Goal: Transaction & Acquisition: Purchase product/service

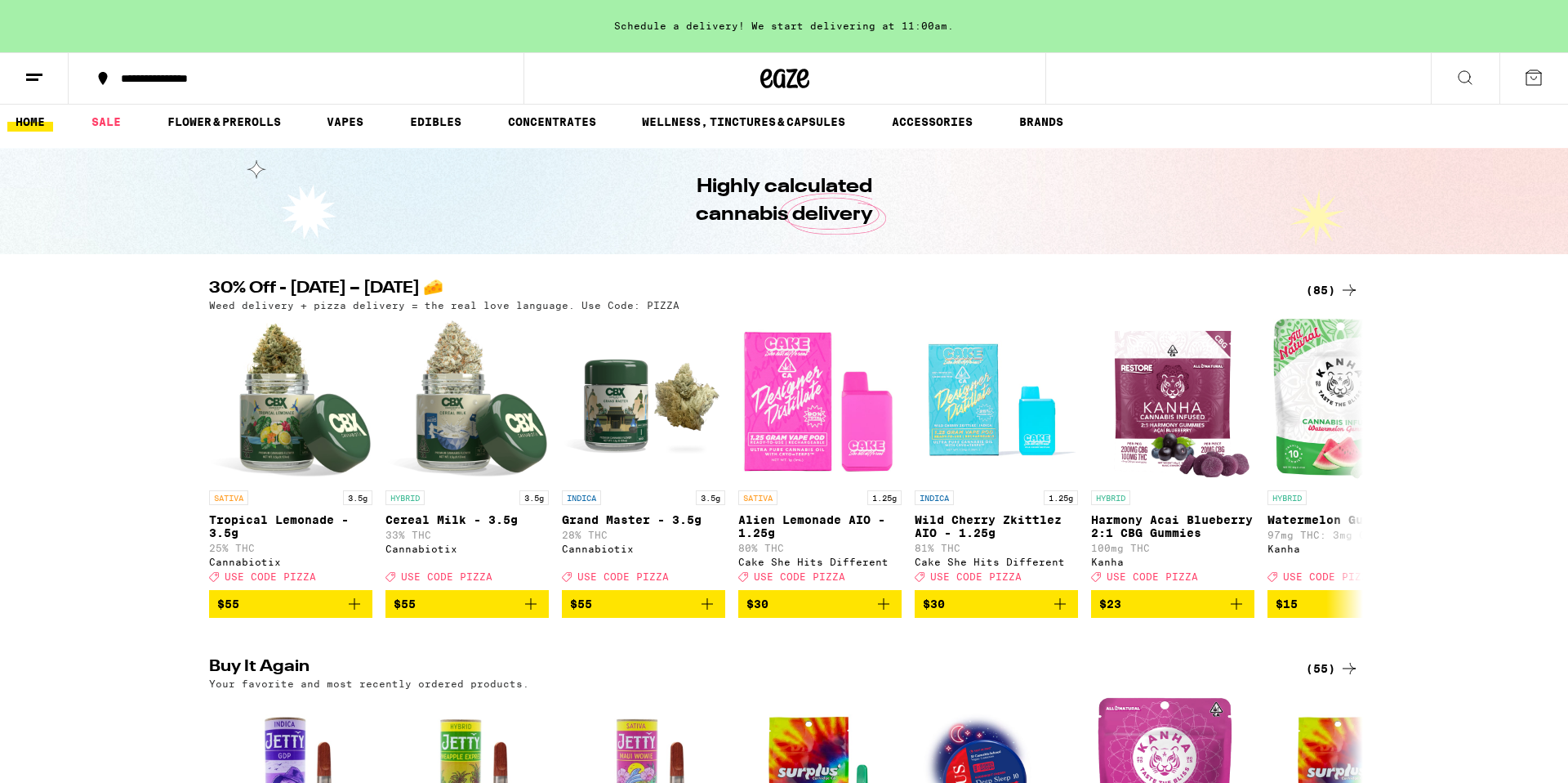
click at [1324, 294] on div "(85)" at bounding box center [1332, 290] width 53 height 20
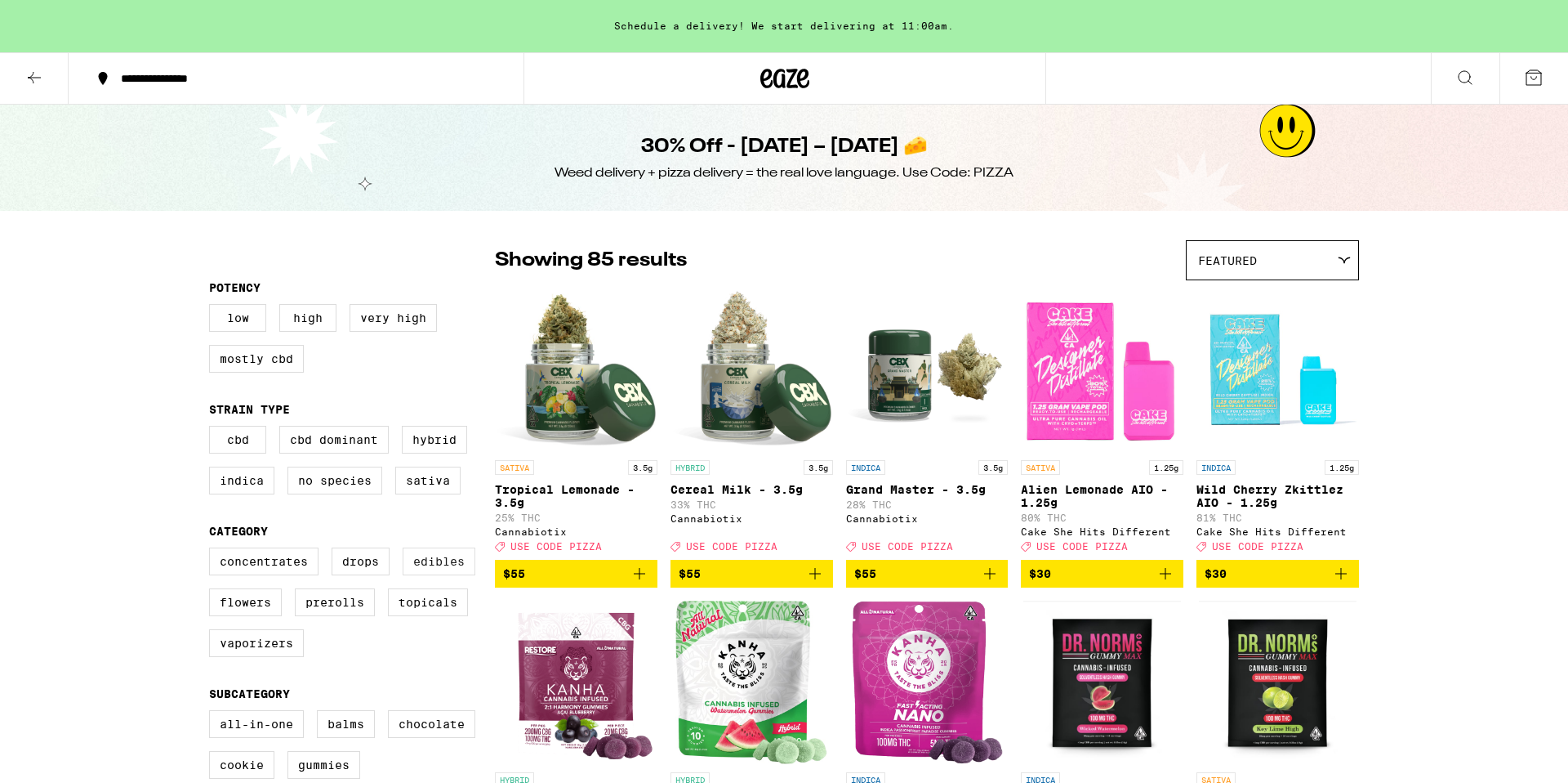
click at [412, 573] on label "Edibles" at bounding box center [439, 561] width 73 height 27
click at [213, 551] on input "Edibles" at bounding box center [212, 550] width 1 height 1
checkbox input "true"
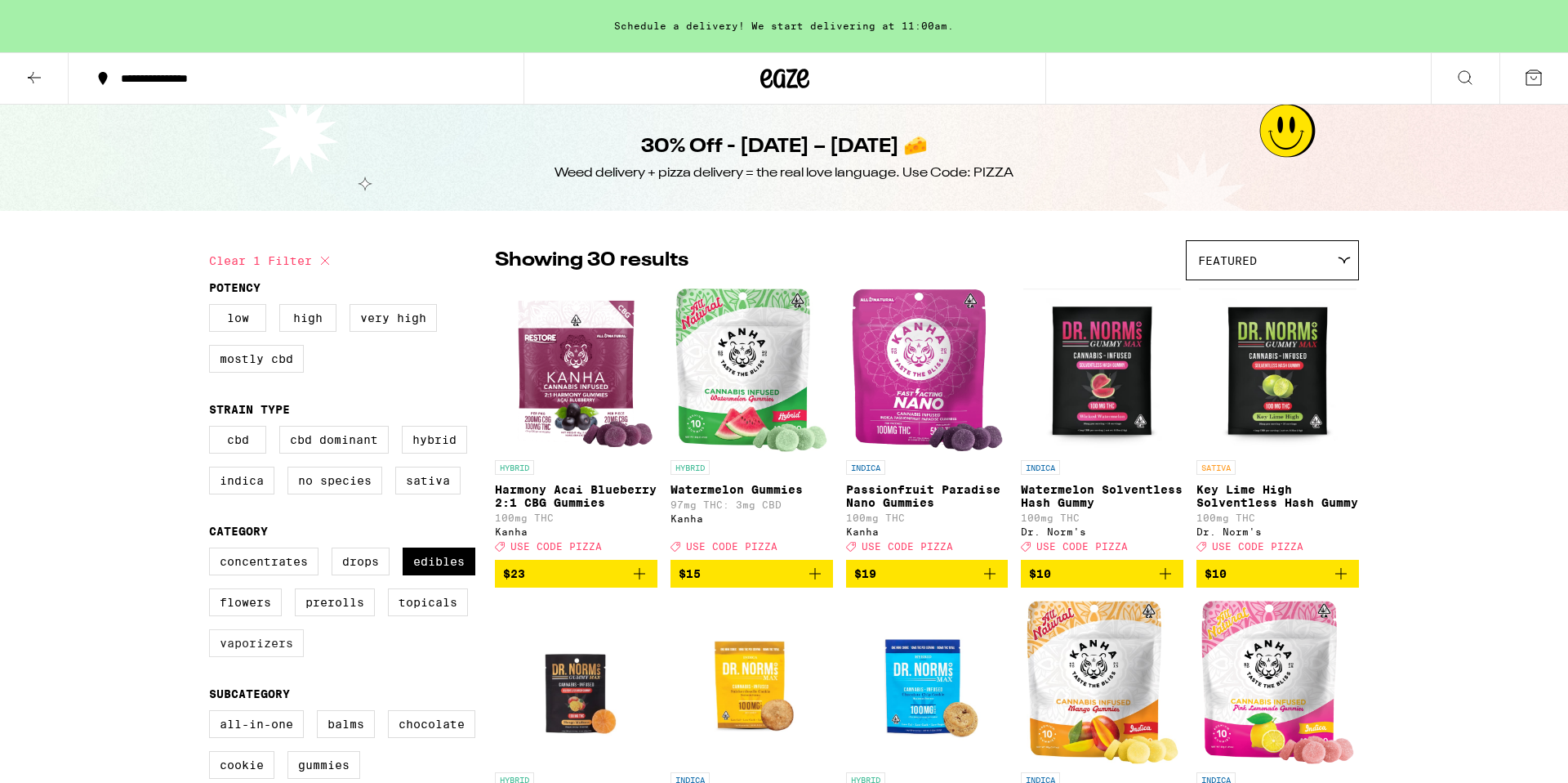
click at [263, 657] on label "Vaporizers" at bounding box center [256, 643] width 95 height 27
click at [213, 551] on input "Vaporizers" at bounding box center [212, 550] width 1 height 1
checkbox input "true"
